Goal: Transaction & Acquisition: Purchase product/service

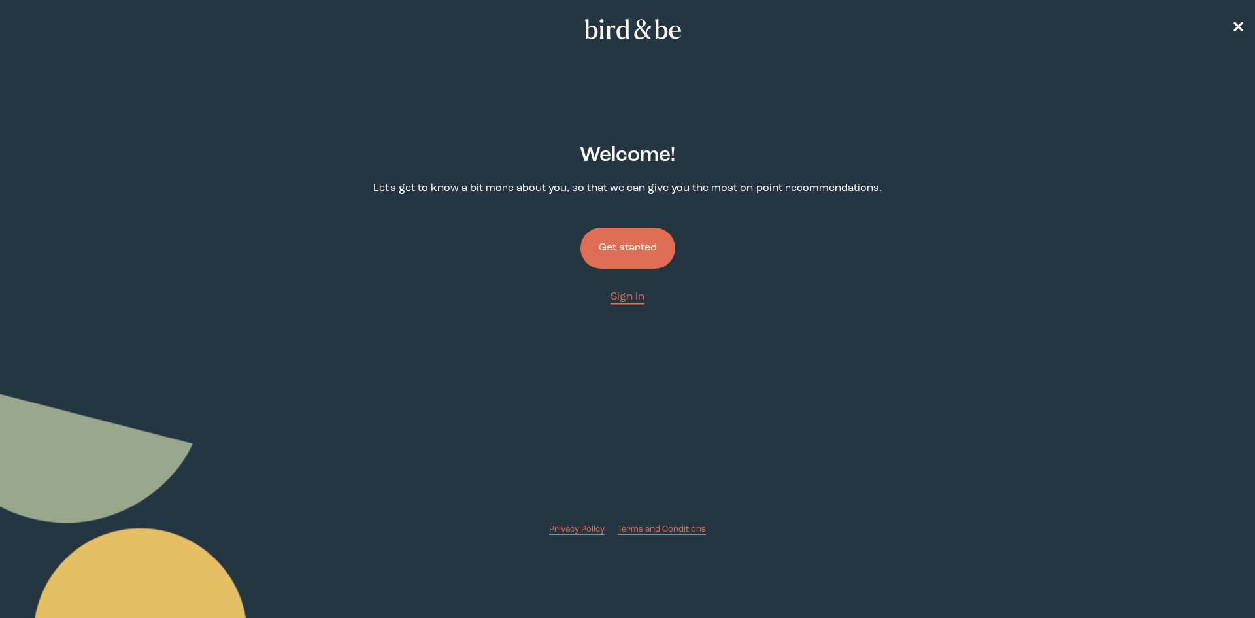
click at [631, 258] on button "Get started" at bounding box center [628, 247] width 95 height 41
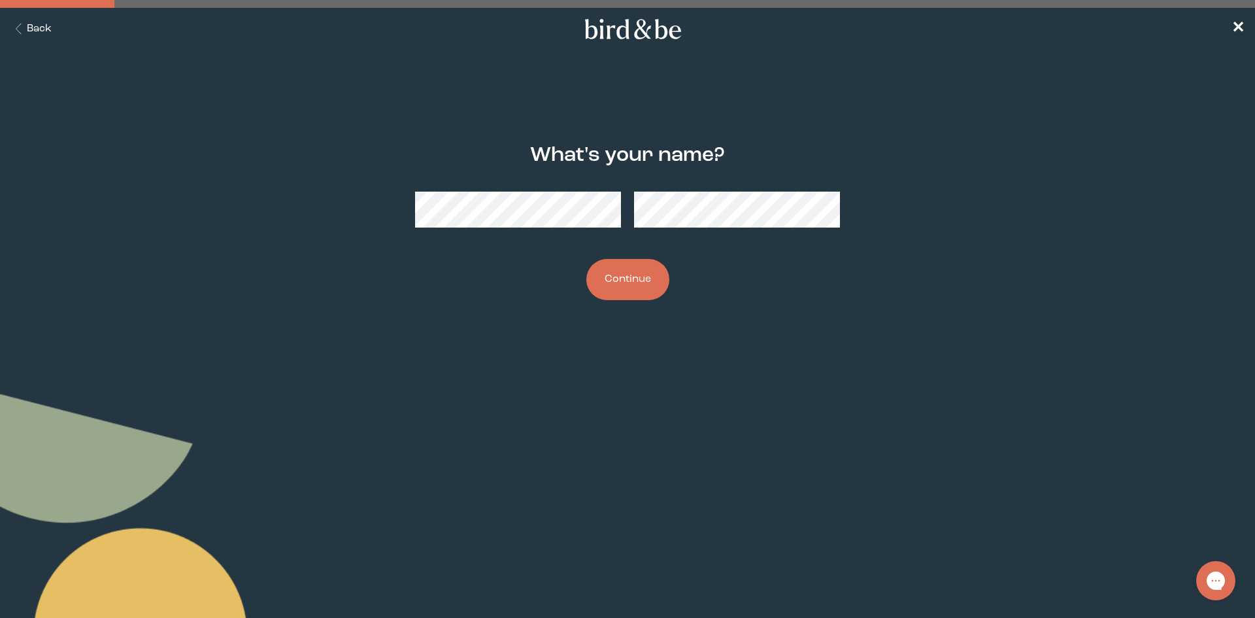
click at [624, 290] on button "Continue" at bounding box center [627, 279] width 83 height 41
click at [592, 292] on button "Continue" at bounding box center [627, 279] width 83 height 41
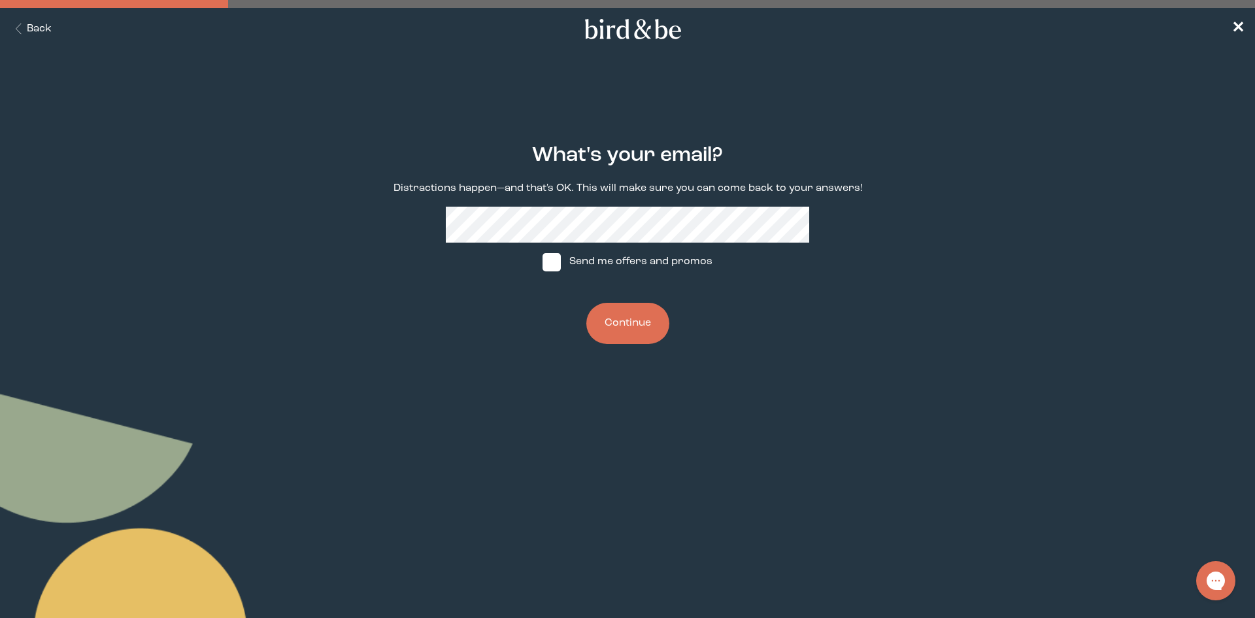
click at [626, 313] on button "Continue" at bounding box center [627, 323] width 83 height 41
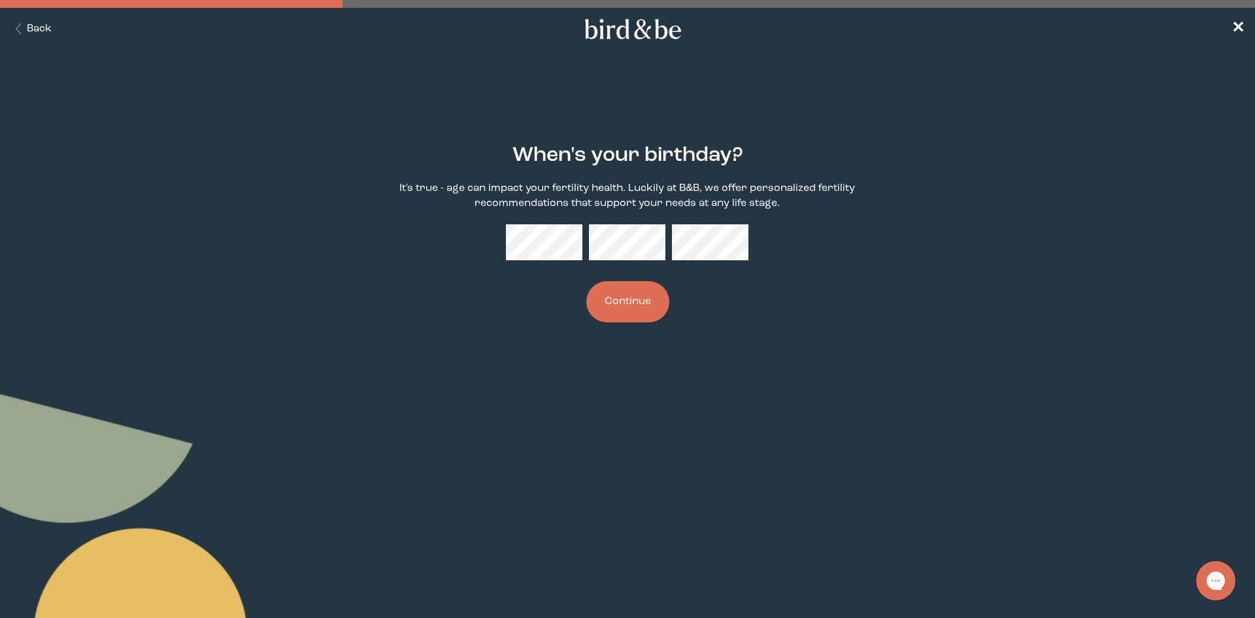
click at [662, 299] on button "Continue" at bounding box center [627, 301] width 83 height 41
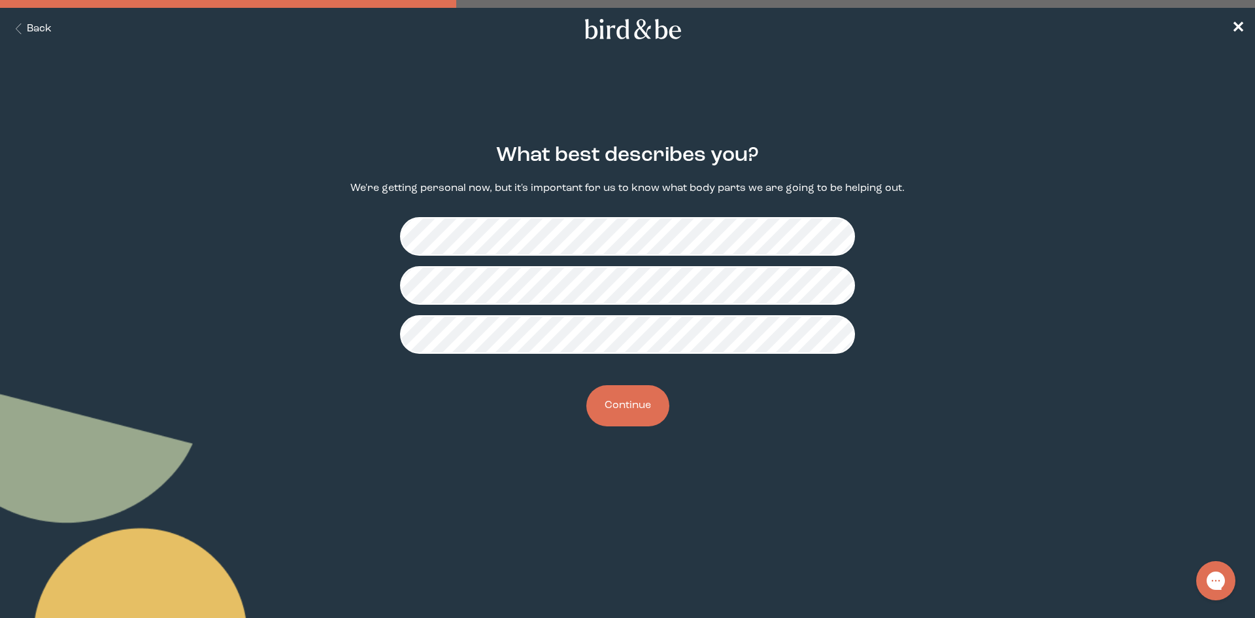
click at [622, 394] on button "Continue" at bounding box center [627, 405] width 83 height 41
click at [631, 412] on button "Continue" at bounding box center [627, 405] width 83 height 41
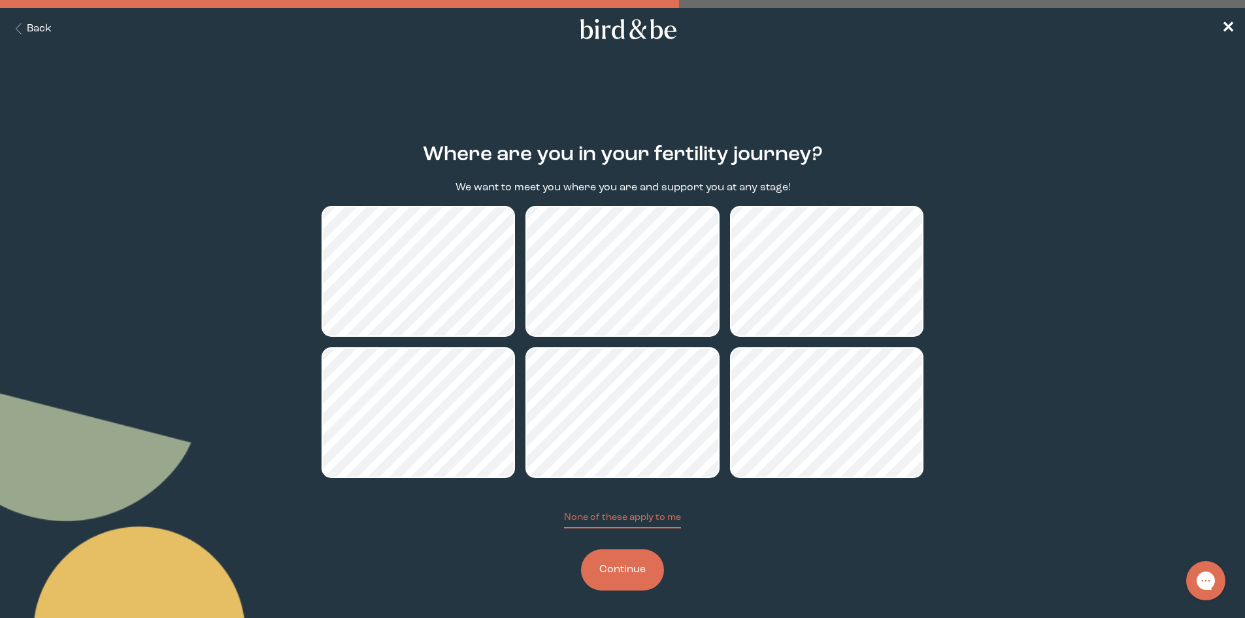
click at [616, 567] on button "Continue" at bounding box center [622, 569] width 83 height 41
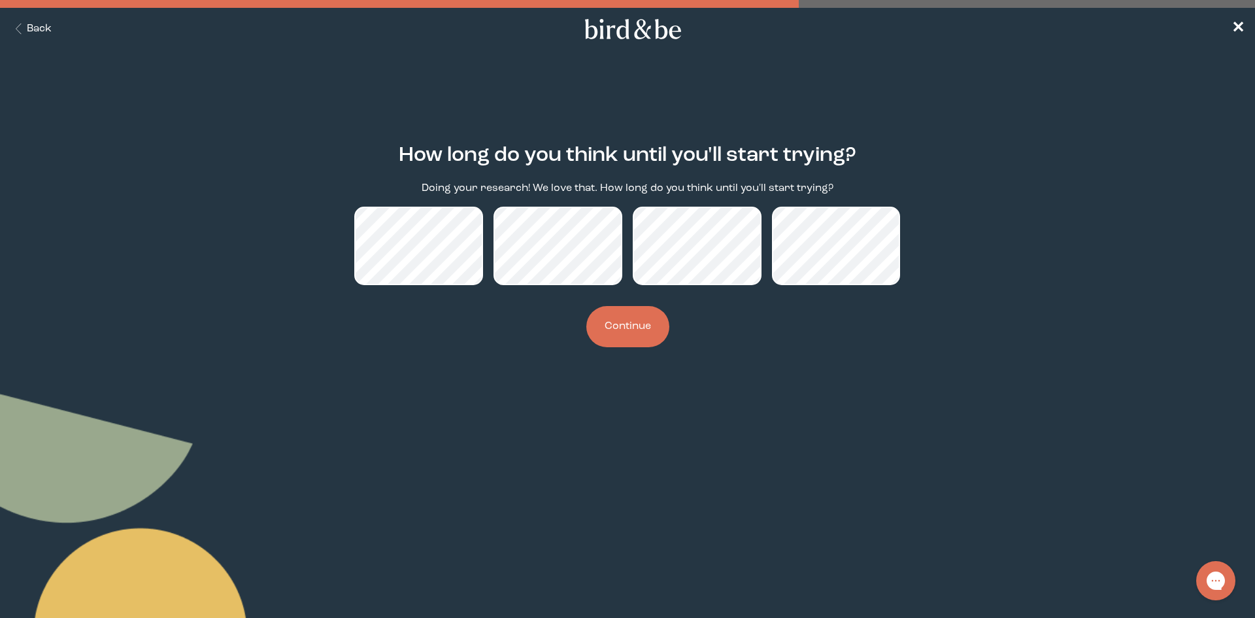
click at [22, 31] on icon "Back Button" at bounding box center [18, 29] width 16 height 11
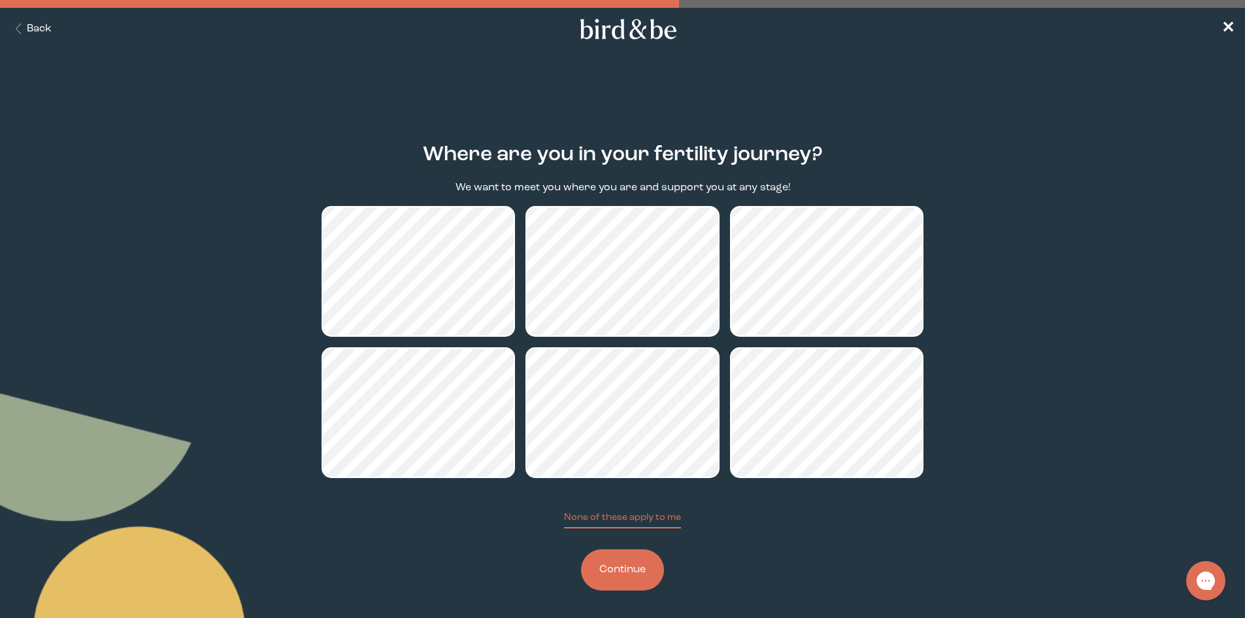
click at [653, 554] on button "Continue" at bounding box center [622, 569] width 83 height 41
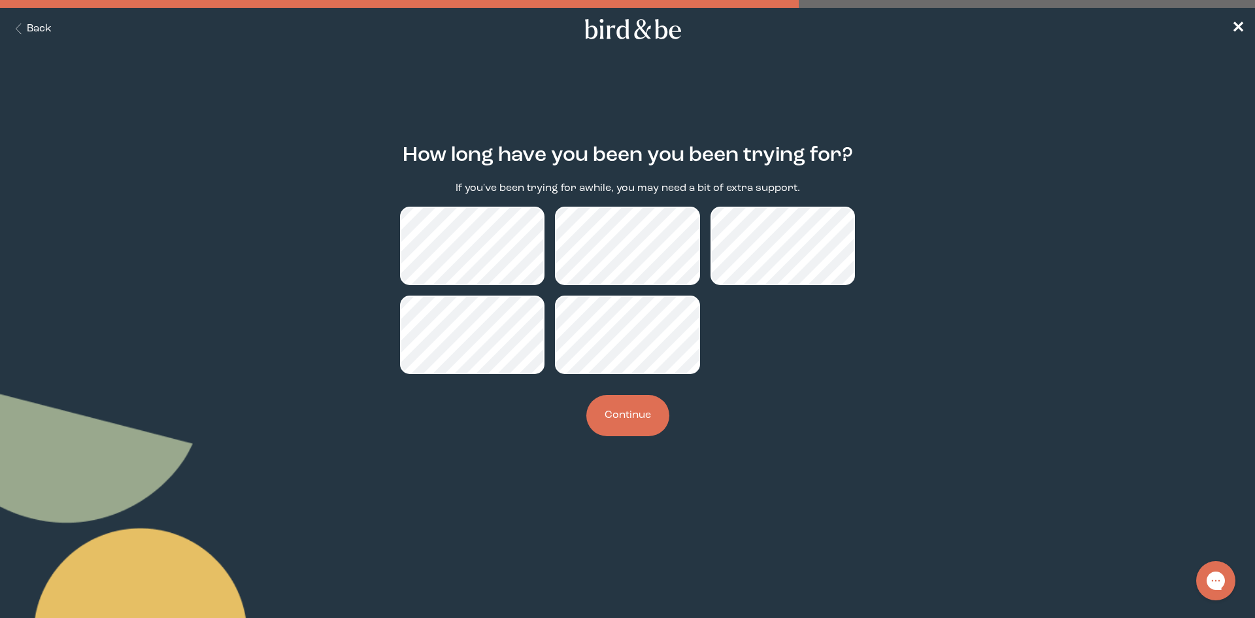
click at [640, 422] on button "Continue" at bounding box center [627, 415] width 83 height 41
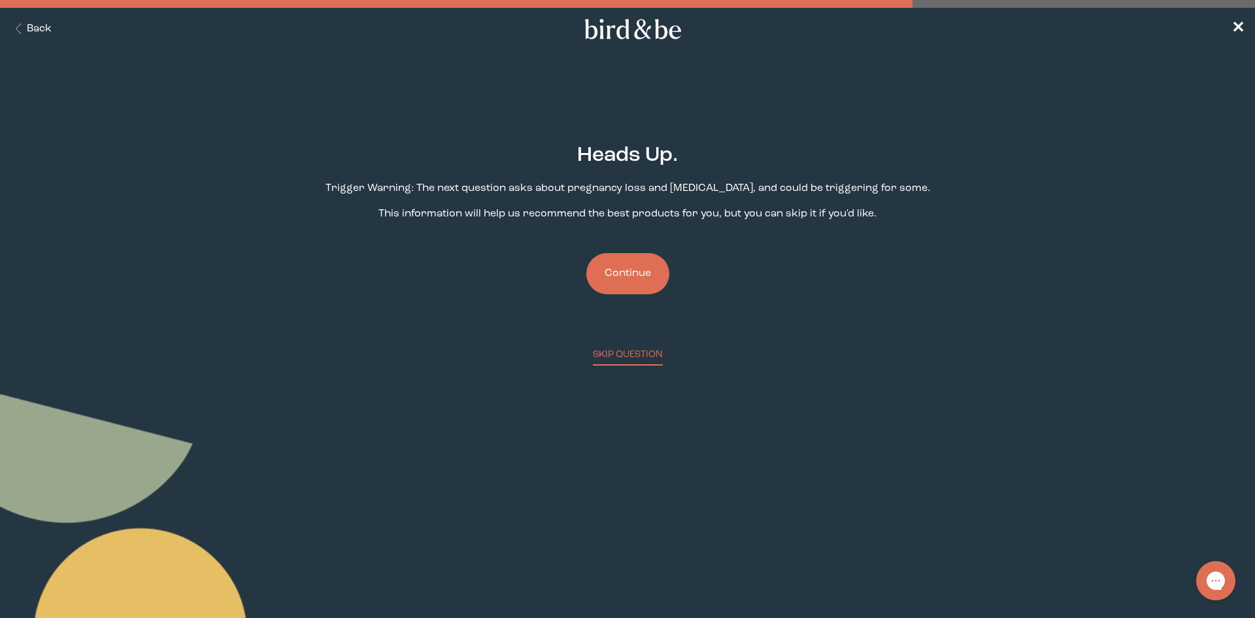
click at [634, 271] on button "Continue" at bounding box center [627, 273] width 83 height 41
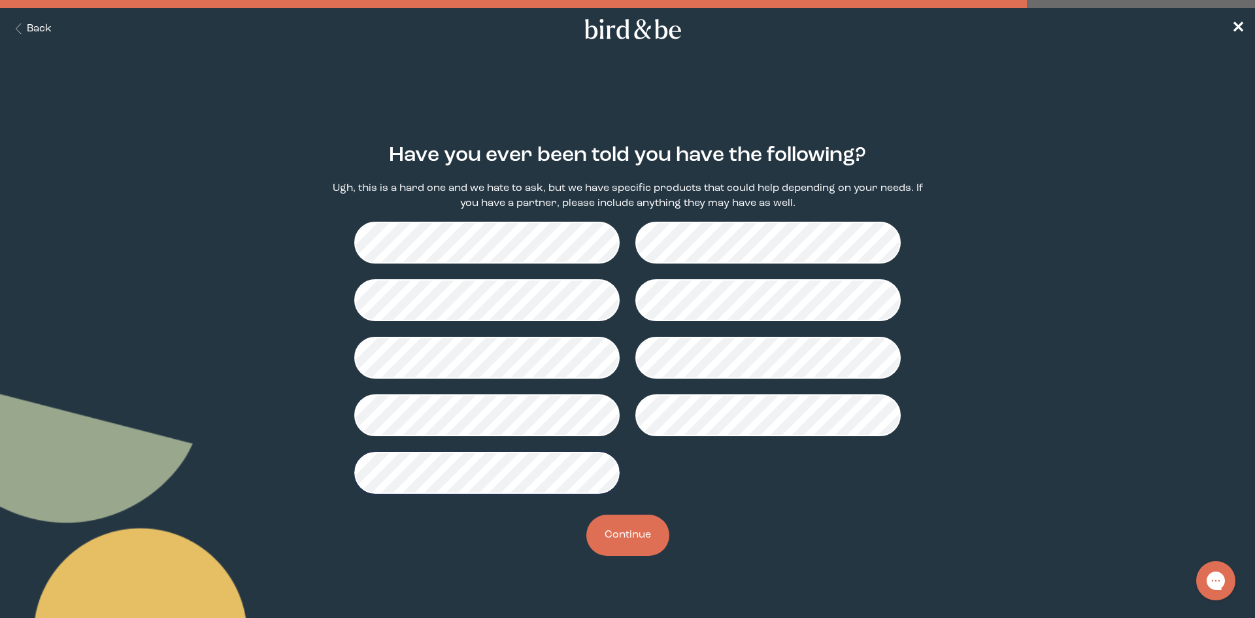
click at [640, 543] on button "Continue" at bounding box center [627, 534] width 83 height 41
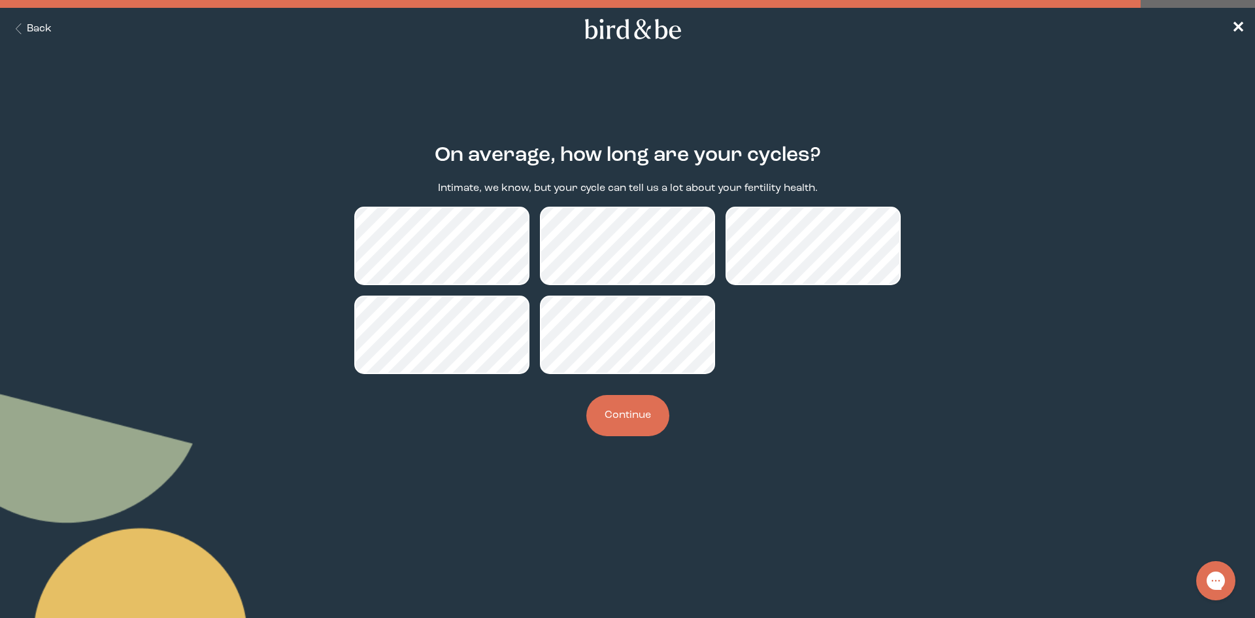
click at [617, 418] on button "Continue" at bounding box center [627, 415] width 83 height 41
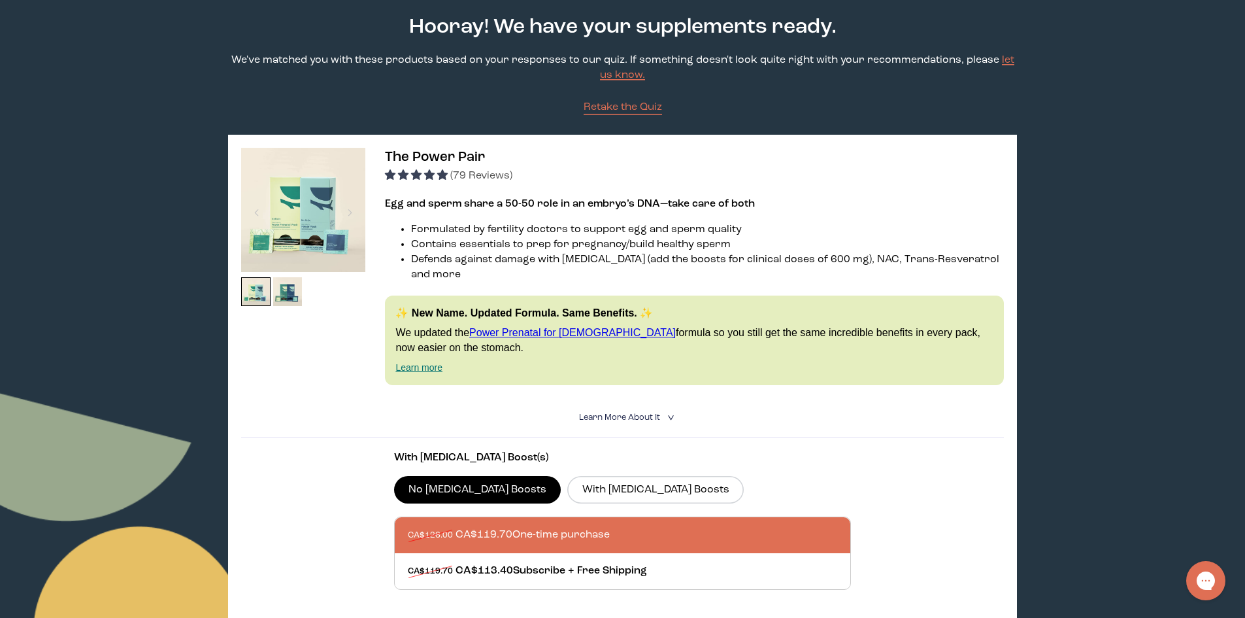
scroll to position [131, 0]
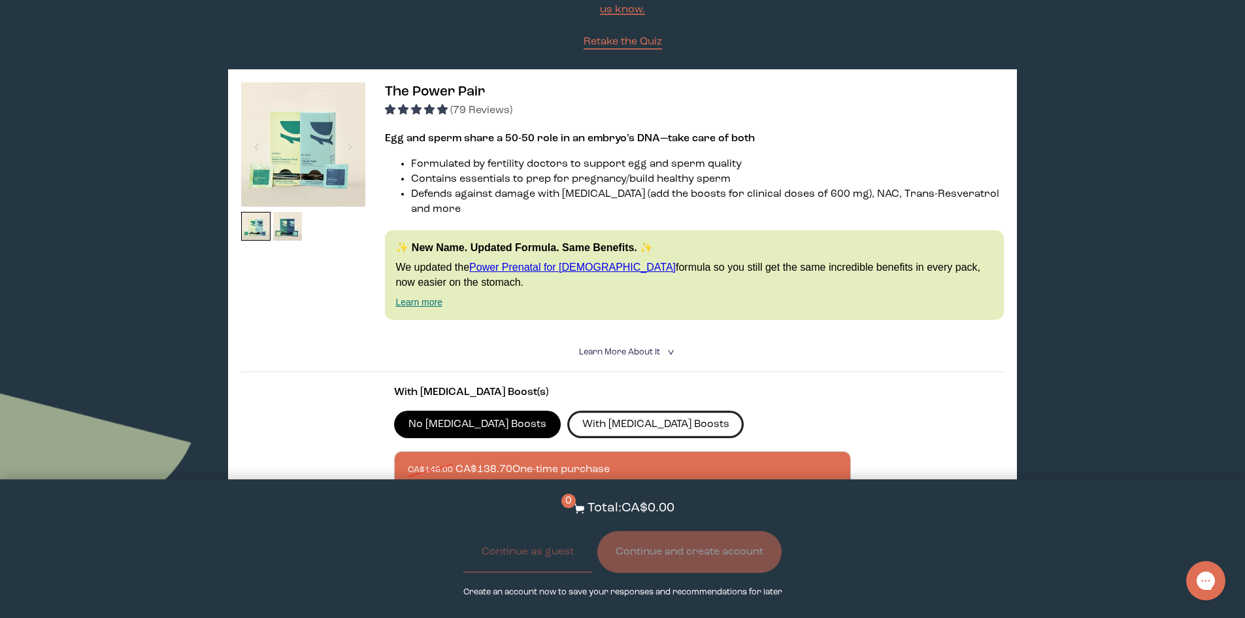
click at [607, 411] on label "With [MEDICAL_DATA] Boosts" at bounding box center [655, 424] width 177 height 27
click at [0, 0] on input "With [MEDICAL_DATA] Boosts" at bounding box center [0, 0] width 0 height 0
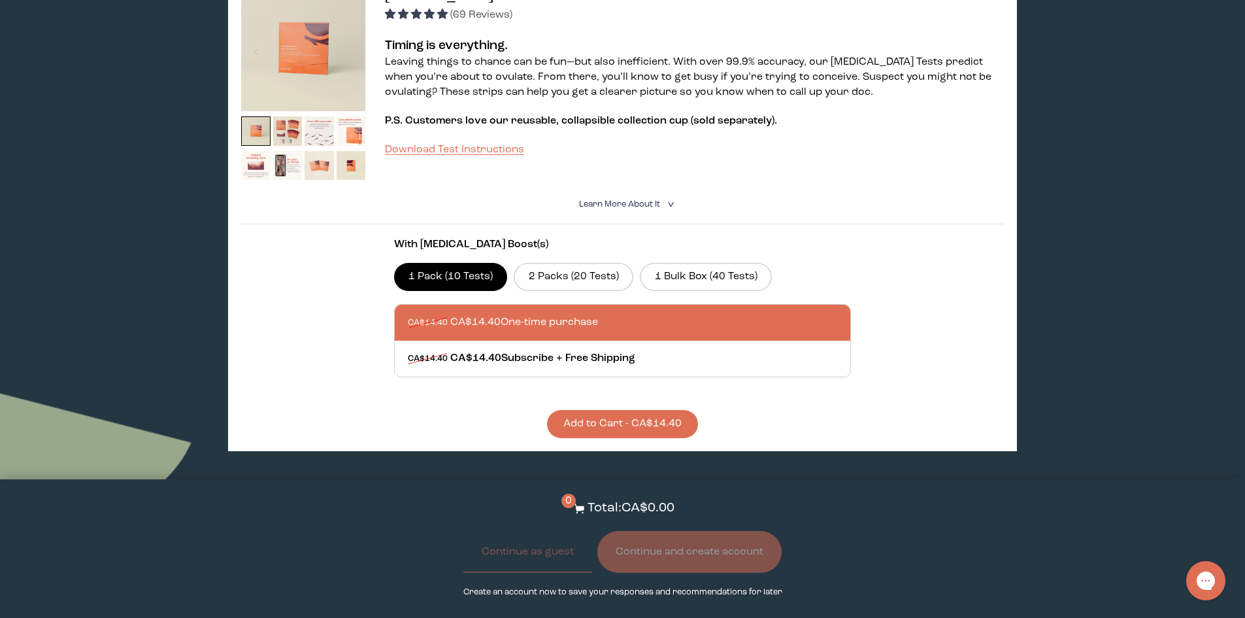
scroll to position [850, 0]
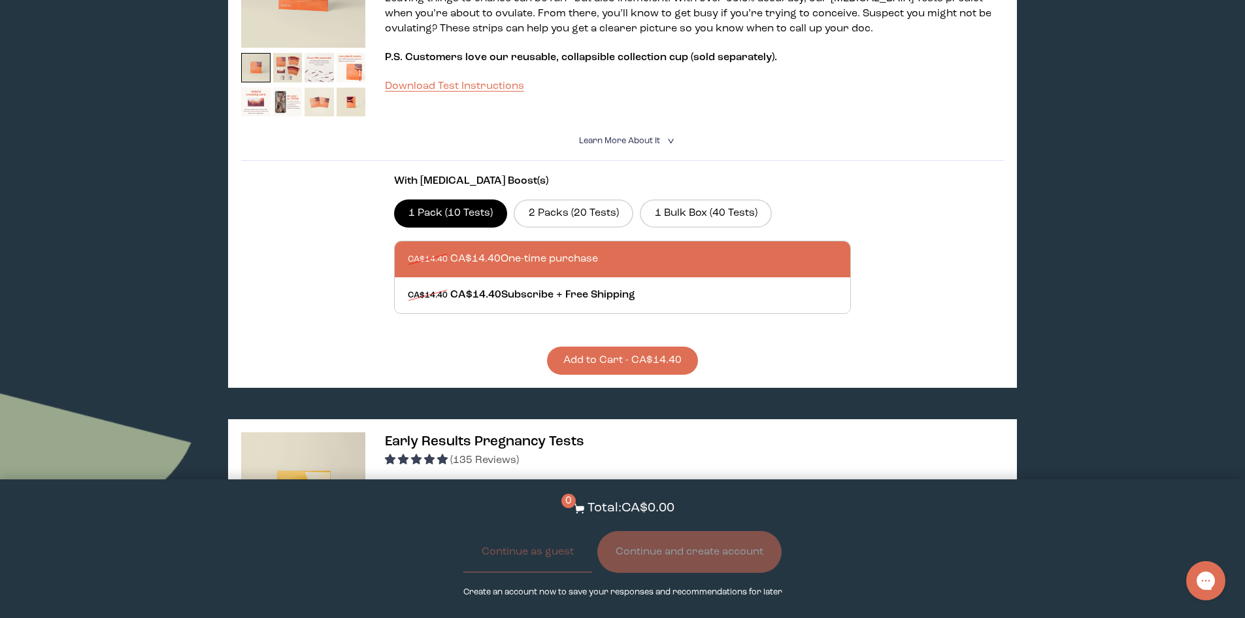
click at [556, 241] on div at bounding box center [636, 259] width 456 height 36
click at [408, 251] on input "CA$14.40 CA$14.40 One-time purchase" at bounding box center [407, 251] width 1 height 1
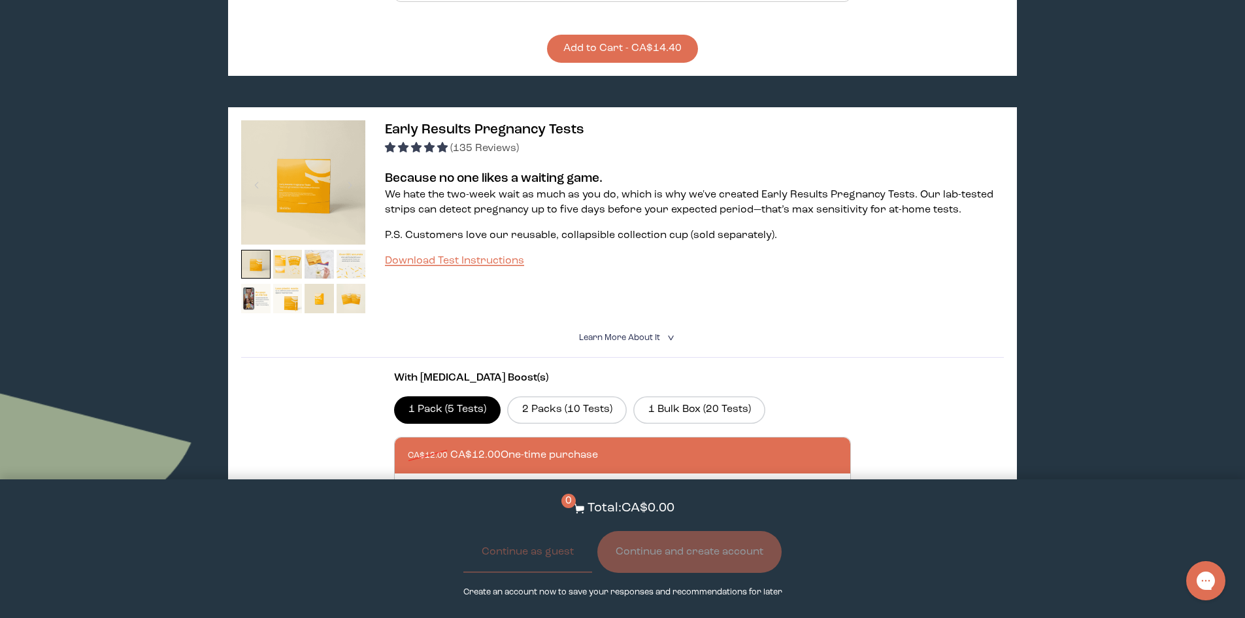
scroll to position [1177, 0]
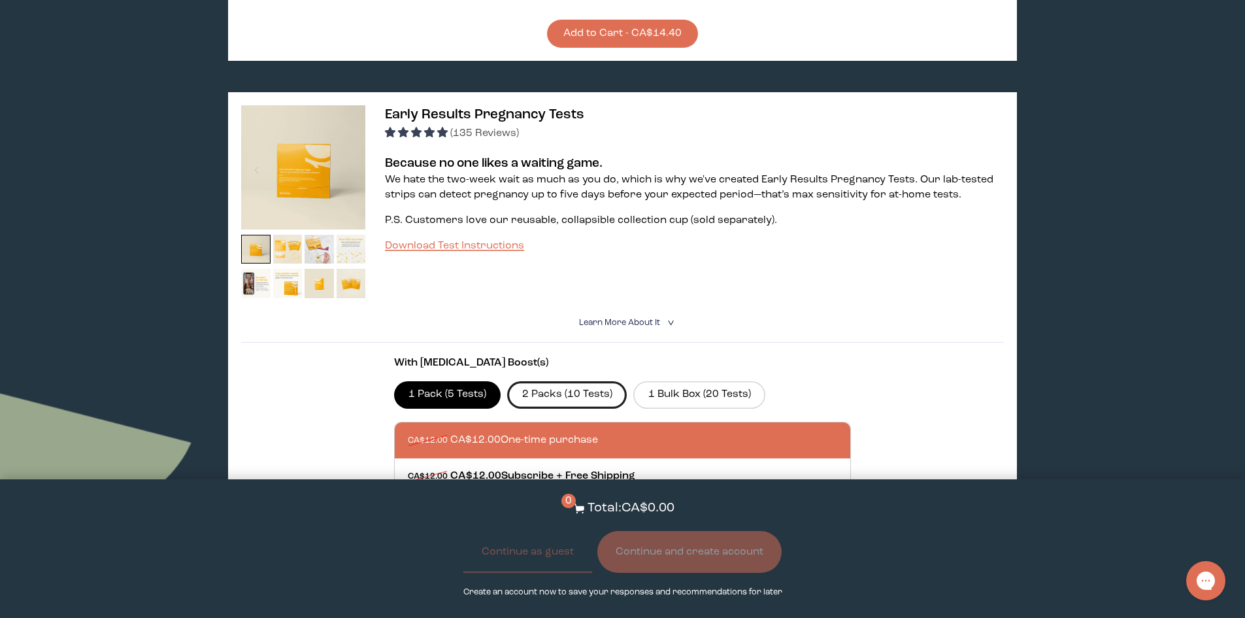
click at [586, 384] on label "2 Packs (10 Tests)" at bounding box center [567, 394] width 120 height 27
click at [0, 0] on input "2 Packs (10 Tests)" at bounding box center [0, 0] width 0 height 0
click at [430, 381] on label "1 Pack (5 Tests)" at bounding box center [447, 394] width 107 height 27
click at [0, 0] on input "1 Pack (5 Tests)" at bounding box center [0, 0] width 0 height 0
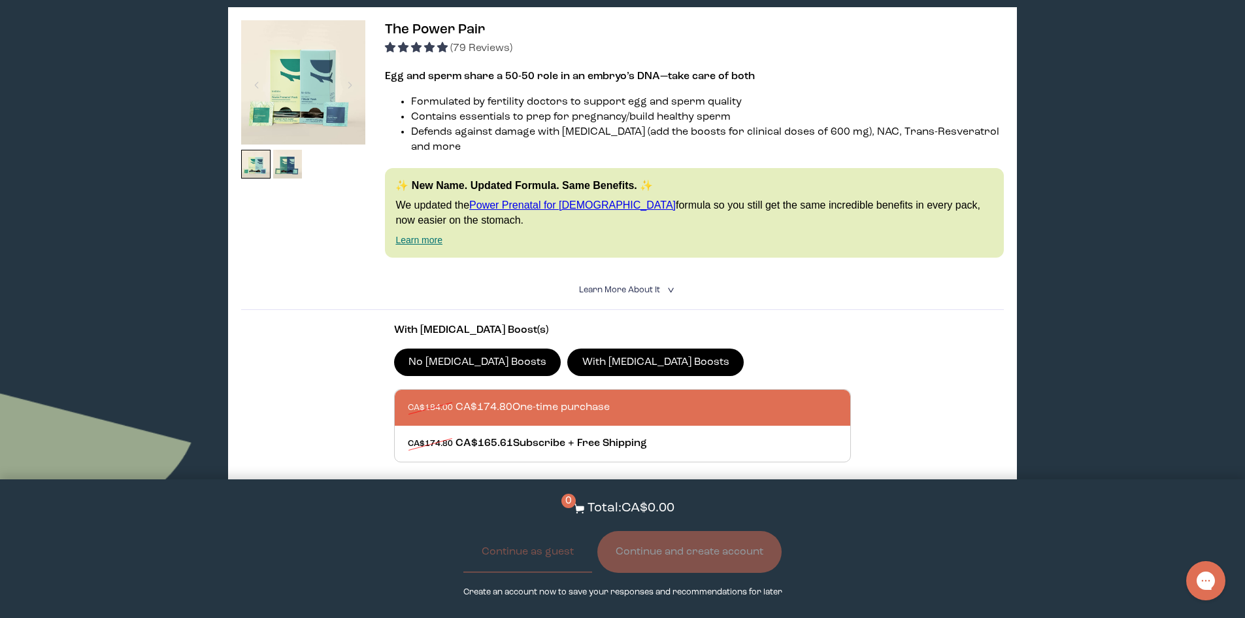
scroll to position [196, 0]
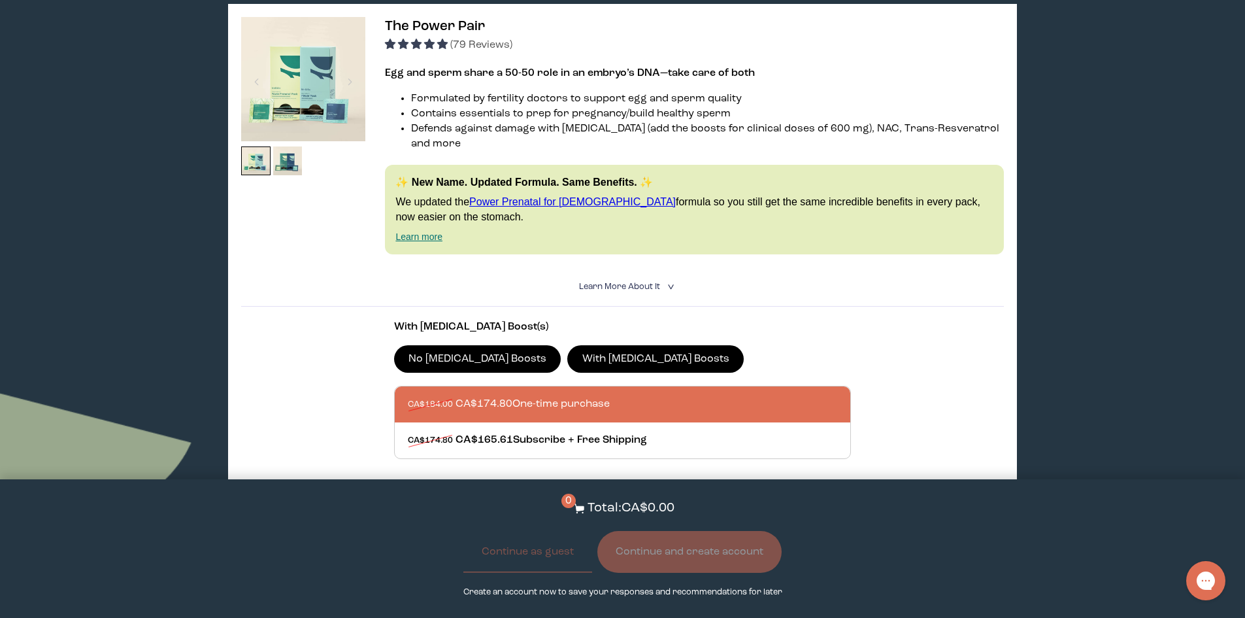
click at [620, 459] on div "With [MEDICAL_DATA] Boost(s) No [MEDICAL_DATA] Boosts With [MEDICAL_DATA] Boost…" at bounding box center [623, 420] width 458 height 200
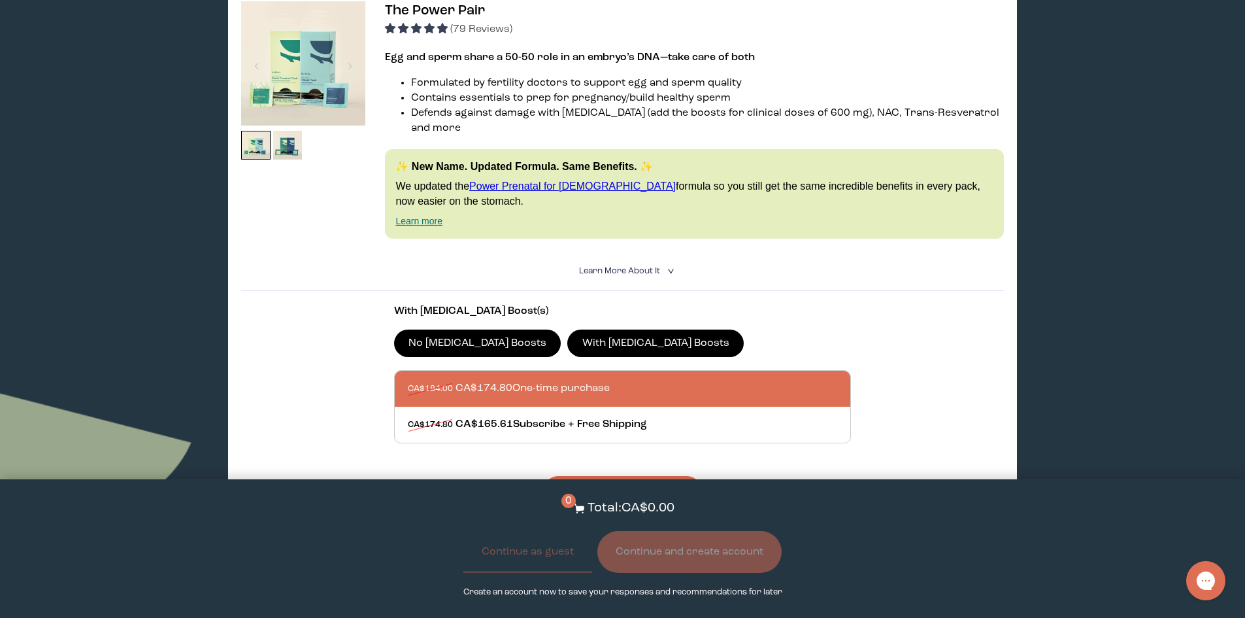
scroll to position [327, 0]
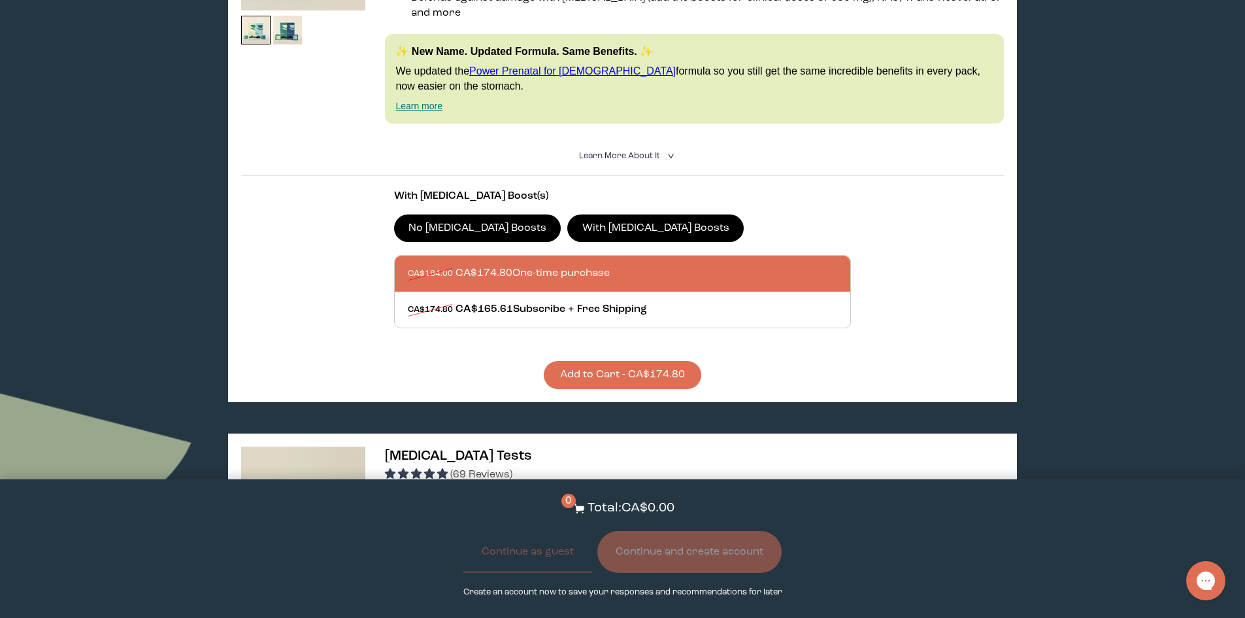
click at [626, 361] on button "Add to Cart - CA$174.80" at bounding box center [623, 375] width 158 height 28
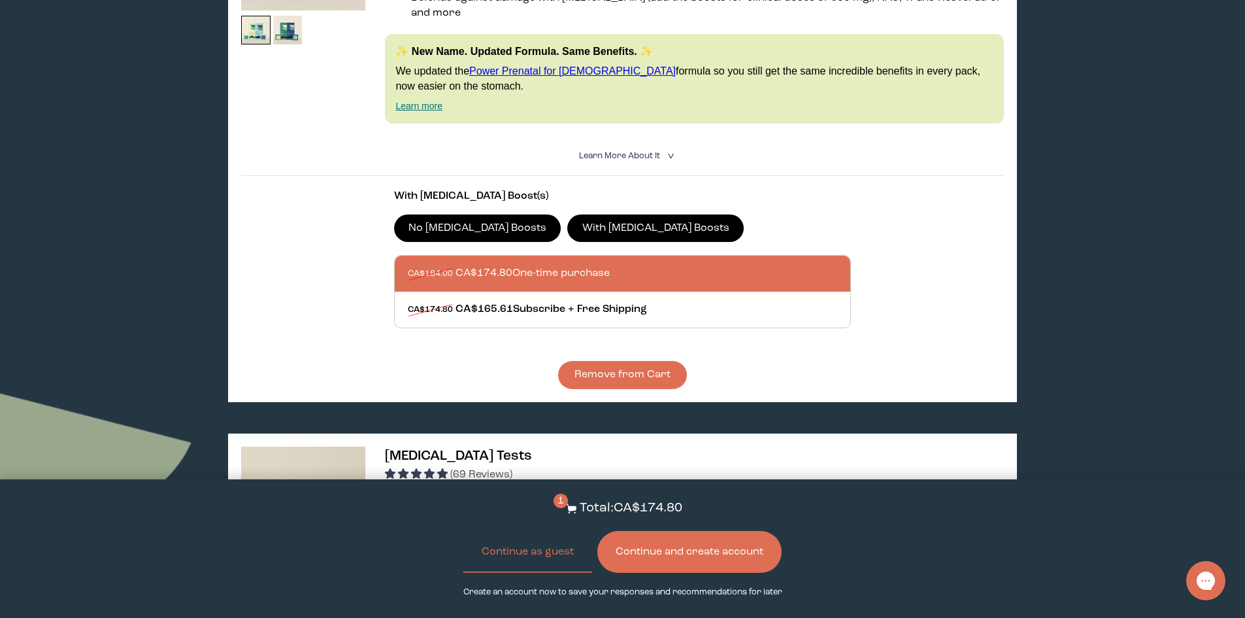
click at [662, 557] on button "Continue and create account" at bounding box center [690, 552] width 184 height 42
